Goal: Transaction & Acquisition: Purchase product/service

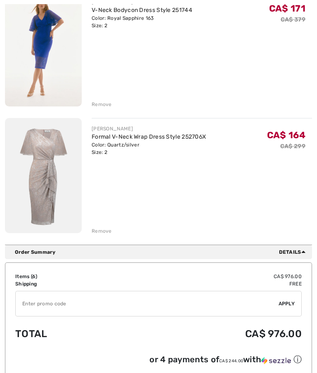
scroll to position [637, 0]
click at [104, 232] on div "Remove" at bounding box center [102, 230] width 20 height 7
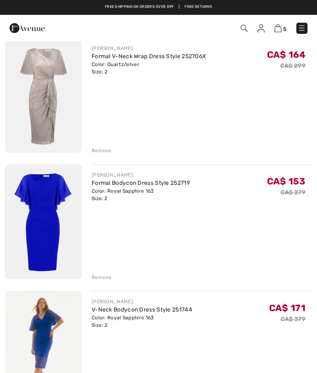
scroll to position [337, 0]
click at [60, 230] on img at bounding box center [43, 222] width 77 height 115
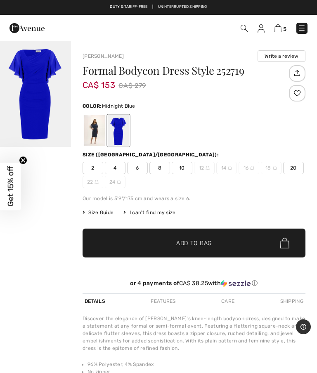
click at [92, 127] on div at bounding box center [94, 130] width 21 height 31
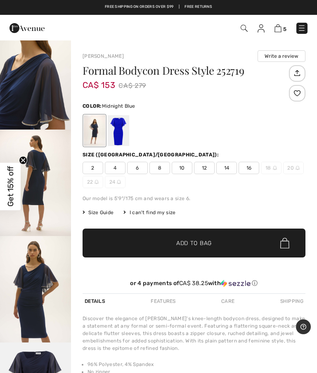
scroll to position [337, 0]
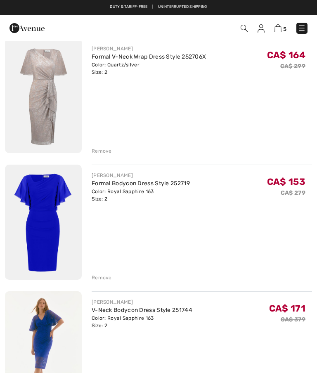
click at [111, 273] on div "Remove" at bounding box center [202, 276] width 220 height 9
click at [107, 275] on div "Remove" at bounding box center [102, 277] width 20 height 7
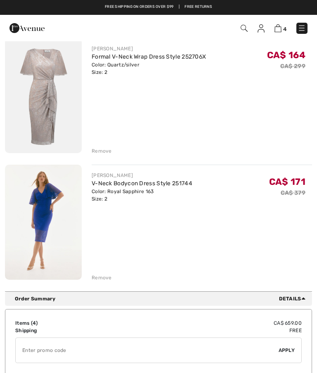
click at [108, 276] on div "Remove" at bounding box center [102, 277] width 20 height 7
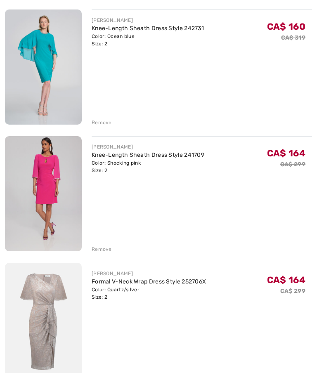
scroll to position [113, 0]
click at [60, 308] on img at bounding box center [43, 320] width 77 height 115
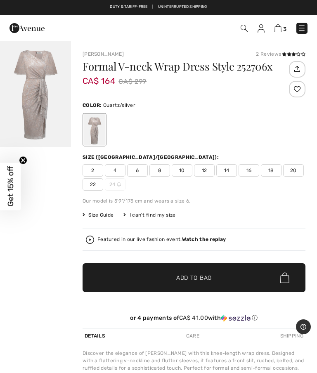
click at [45, 121] on img "1 / 1" at bounding box center [35, 93] width 71 height 106
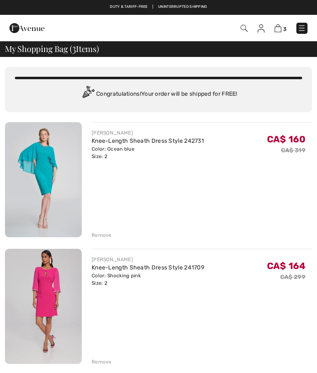
checkbox input "true"
click at [20, 27] on img at bounding box center [26, 28] width 35 height 16
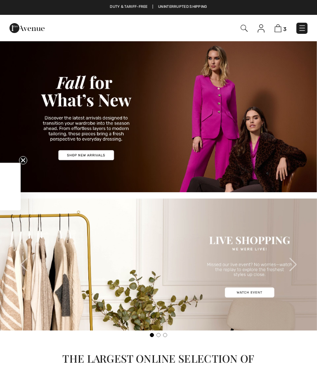
click at [304, 26] on img at bounding box center [302, 28] width 8 height 8
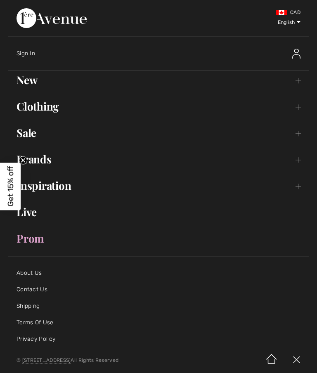
click at [56, 190] on link "Inspiration Toggle submenu" at bounding box center [158, 186] width 300 height 18
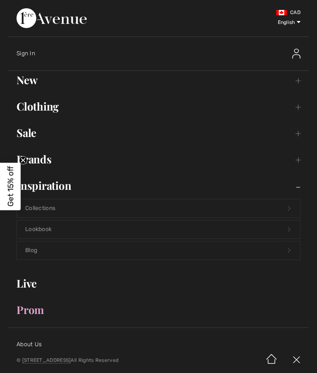
click at [103, 173] on ul "New Toggle submenu View All Tops Dresses & Jumpsuits Pants Sweaters & Cardigans…" at bounding box center [158, 195] width 300 height 248
click at [30, 312] on link "Prom" at bounding box center [158, 310] width 300 height 18
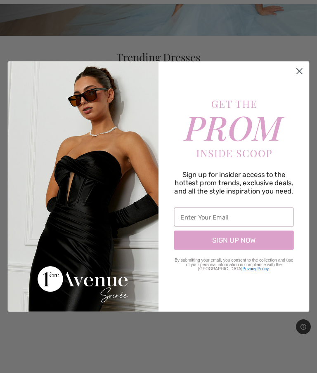
click at [301, 117] on div "Sign up for insider access to the hottest prom trends, exclusive deals, and all…" at bounding box center [233, 186] width 151 height 250
click at [300, 78] on circle "Close dialog" at bounding box center [299, 71] width 13 height 13
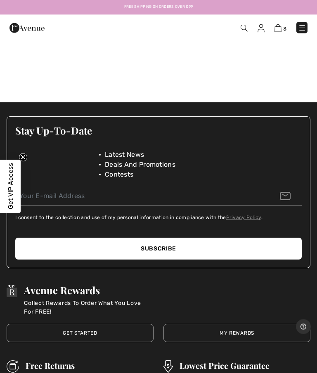
scroll to position [391, 0]
